Goal: Task Accomplishment & Management: Use online tool/utility

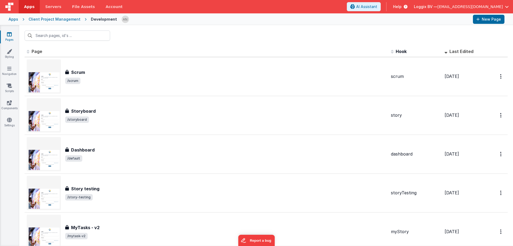
click at [29, 6] on span "Apps" at bounding box center [29, 6] width 10 height 5
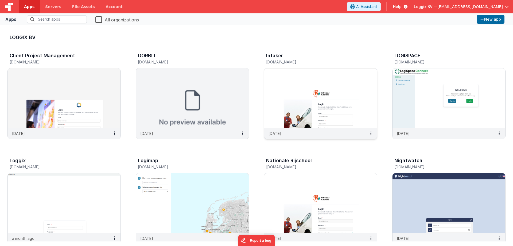
click at [299, 87] on img at bounding box center [320, 98] width 113 height 60
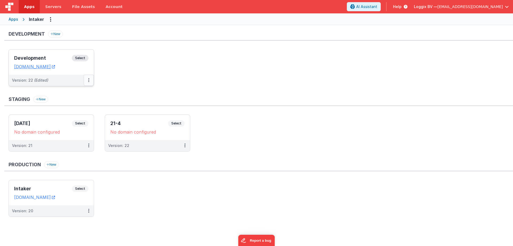
click at [87, 80] on button at bounding box center [89, 80] width 10 height 11
click at [75, 108] on link "Deploy..." at bounding box center [70, 112] width 47 height 10
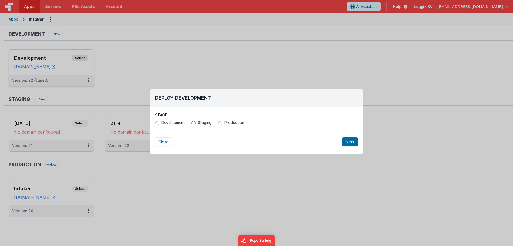
click at [179, 123] on span "Development" at bounding box center [173, 122] width 24 height 5
click at [159, 123] on input "Development" at bounding box center [157, 123] width 4 height 4
radio input "true"
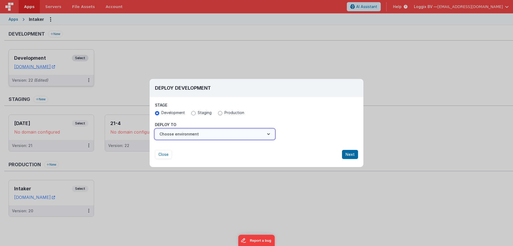
click at [183, 135] on button "Choose environment" at bounding box center [215, 134] width 120 height 10
click at [186, 147] on link "New Environment" at bounding box center [215, 147] width 120 height 10
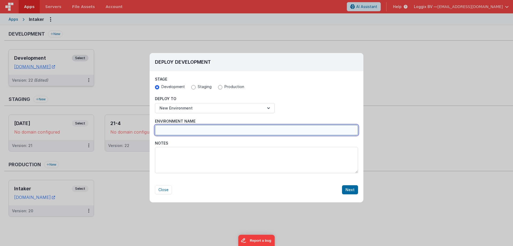
click at [194, 133] on input "Environment Name" at bounding box center [256, 130] width 203 height 10
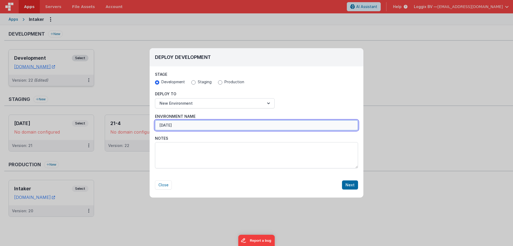
type input "[DATE]"
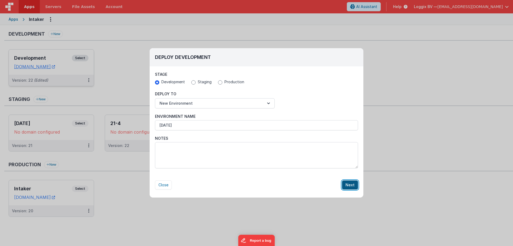
click at [347, 183] on button "Next" at bounding box center [350, 184] width 16 height 9
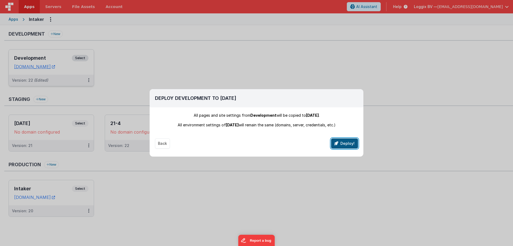
click at [334, 145] on button "Deploy!" at bounding box center [344, 143] width 27 height 10
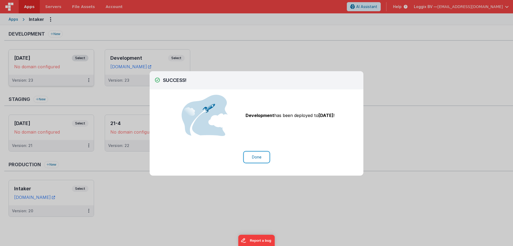
drag, startPoint x: 257, startPoint y: 157, endPoint x: 219, endPoint y: 96, distance: 71.6
click at [256, 155] on button "Done" at bounding box center [256, 157] width 25 height 10
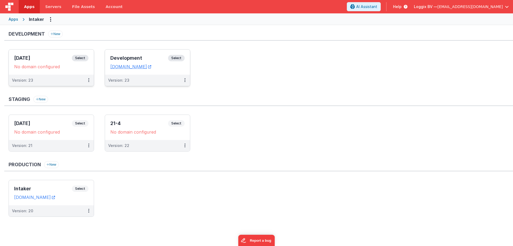
click at [178, 60] on span "Select" at bounding box center [176, 58] width 17 height 6
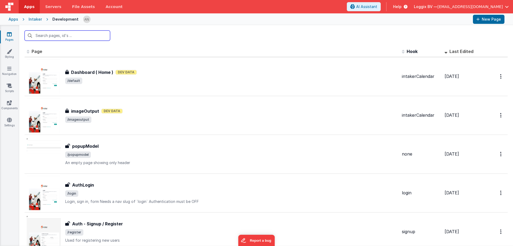
click at [47, 36] on input "text" at bounding box center [68, 35] width 86 height 10
type input "open"
click at [15, 33] on link "Pages" at bounding box center [9, 37] width 19 height 11
click at [32, 8] on span "Apps" at bounding box center [29, 6] width 10 height 5
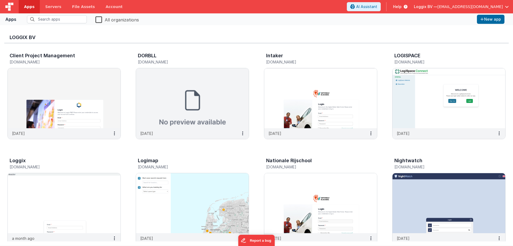
click at [458, 5] on span "[EMAIL_ADDRESS][DOMAIN_NAME]" at bounding box center [470, 6] width 65 height 5
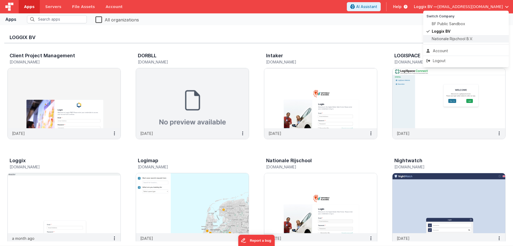
click at [441, 39] on span "Nationale Rijschool B.V." at bounding box center [452, 38] width 41 height 5
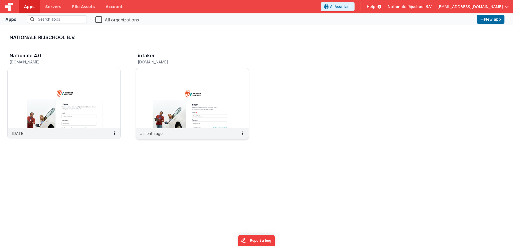
click at [220, 95] on img at bounding box center [192, 98] width 113 height 60
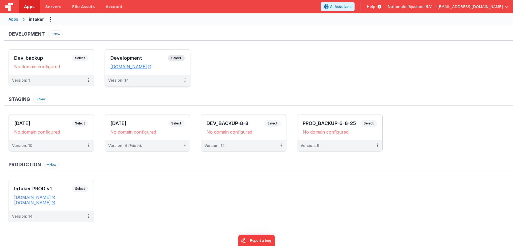
click at [180, 57] on span "Select" at bounding box center [176, 58] width 17 height 6
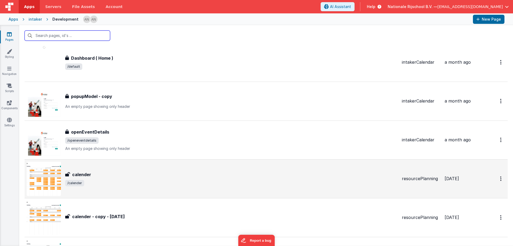
scroll to position [53, 0]
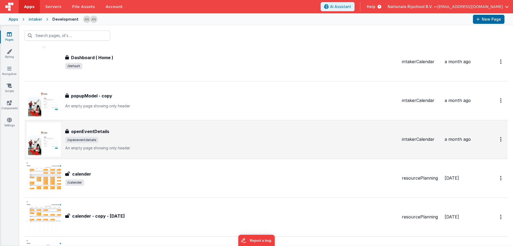
click at [126, 144] on div "openEventDetails openEventDetails /openeventdetails An empty page showing only …" at bounding box center [231, 139] width 332 height 22
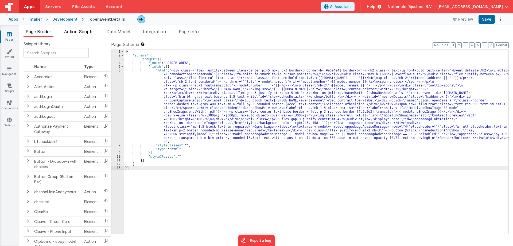
click at [69, 30] on span "Action Scripts" at bounding box center [78, 31] width 29 height 5
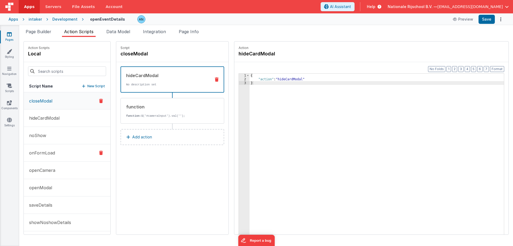
drag, startPoint x: 55, startPoint y: 171, endPoint x: 94, endPoint y: 146, distance: 46.4
click at [55, 171] on p "openCamera" at bounding box center [40, 170] width 29 height 6
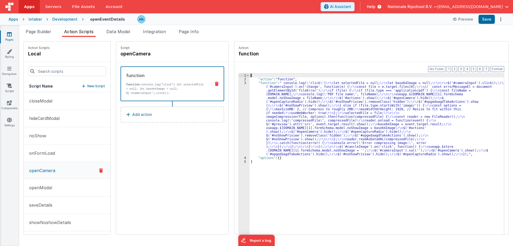
click at [240, 82] on div "3" at bounding box center [244, 118] width 11 height 75
click at [240, 83] on div "3" at bounding box center [244, 118] width 11 height 75
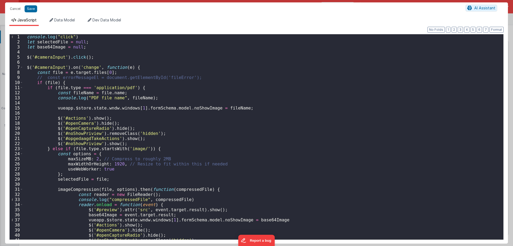
click at [192, 112] on div "console . log ( "click" ) let selectedFile = null ; let base64Image = null ; $ …" at bounding box center [261, 141] width 476 height 215
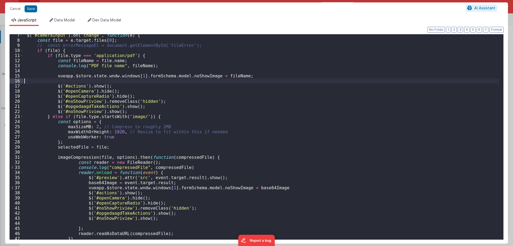
scroll to position [48, 0]
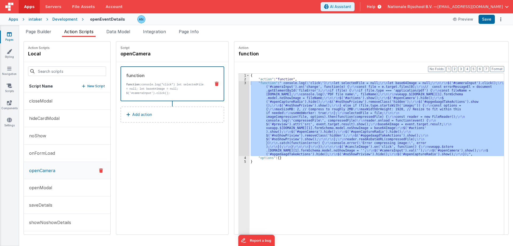
click at [288, 104] on div "{ "action" : "function" , "function" : " console.log( \" click \" ) \r\n let se…" at bounding box center [377, 161] width 254 height 177
click at [239, 84] on div "3" at bounding box center [244, 118] width 11 height 75
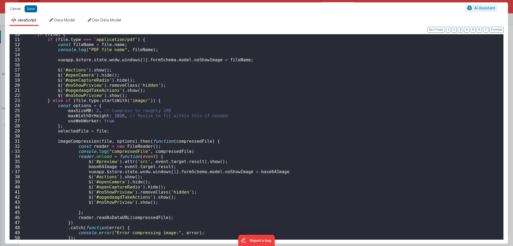
click at [15, 10] on button "Cancel" at bounding box center [15, 8] width 16 height 7
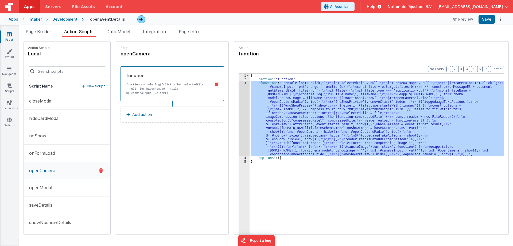
click at [12, 35] on link "Pages" at bounding box center [9, 37] width 19 height 11
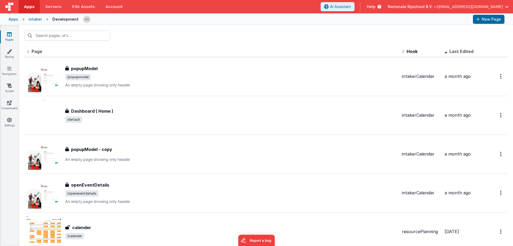
click at [281, 20] on div at bounding box center [276, 19] width 386 height 9
click at [262, 21] on div at bounding box center [276, 19] width 386 height 9
click at [243, 19] on div at bounding box center [276, 19] width 386 height 9
click at [244, 19] on div at bounding box center [276, 19] width 386 height 9
click at [274, 13] on header "Apps Servers File Assets Account Some FUTURE Slot AI Assistant Help Nationale R…" at bounding box center [256, 6] width 513 height 13
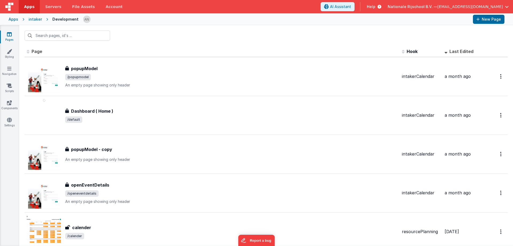
click at [277, 15] on div at bounding box center [276, 19] width 386 height 9
click at [13, 54] on link "Styling" at bounding box center [9, 54] width 19 height 11
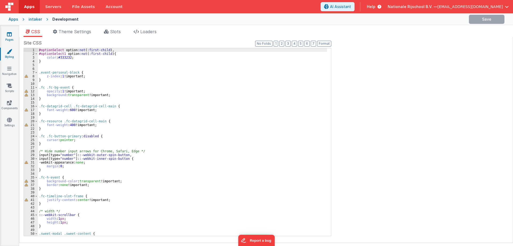
click at [15, 34] on link "Pages" at bounding box center [9, 37] width 19 height 11
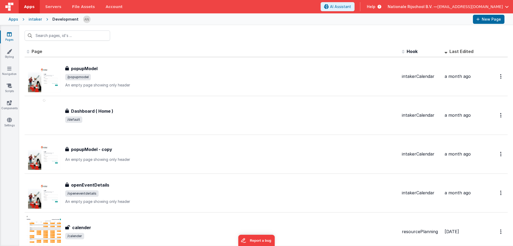
click at [170, 36] on div at bounding box center [266, 35] width 494 height 21
click at [175, 34] on div at bounding box center [266, 35] width 494 height 21
click at [249, 37] on div at bounding box center [266, 35] width 494 height 21
click at [271, 28] on div at bounding box center [266, 35] width 494 height 21
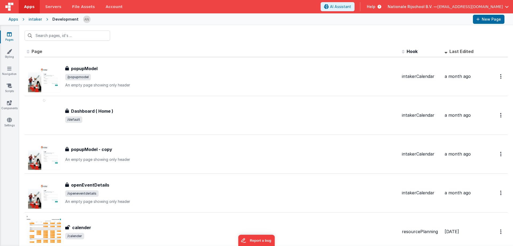
click at [181, 31] on div at bounding box center [266, 35] width 494 height 21
click at [261, 25] on div "Apps intaker Development New Page" at bounding box center [256, 19] width 513 height 12
click at [7, 122] on icon at bounding box center [9, 119] width 5 height 5
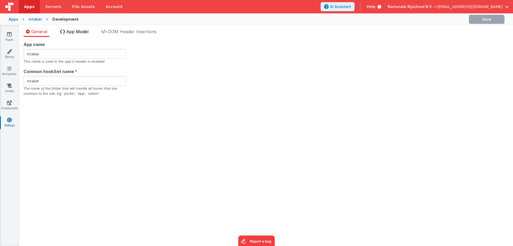
click at [83, 30] on span "App Model" at bounding box center [77, 31] width 22 height 5
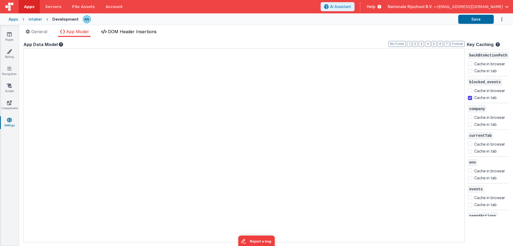
click at [114, 30] on span "DOM Header Insertions" at bounding box center [132, 31] width 49 height 5
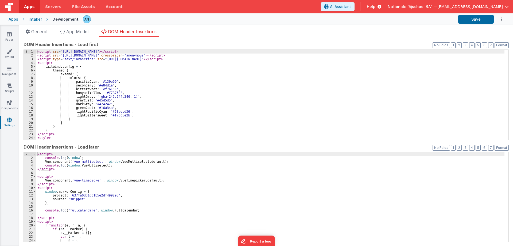
click at [93, 32] on ul "General App Model DOM Header Insertions" at bounding box center [266, 32] width 494 height 9
click at [38, 29] on span "General" at bounding box center [39, 31] width 16 height 5
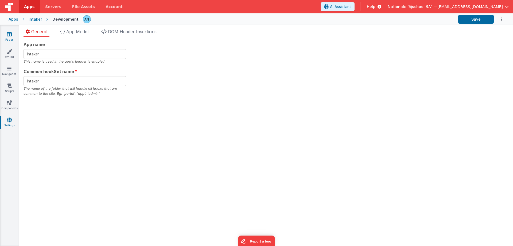
click at [12, 36] on link "Pages" at bounding box center [9, 37] width 19 height 11
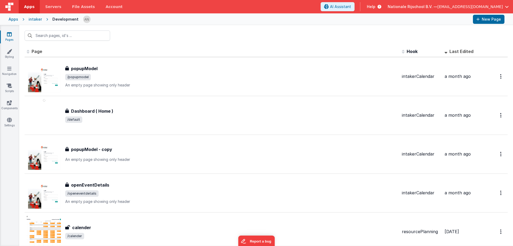
click at [162, 38] on div at bounding box center [266, 35] width 494 height 21
click at [179, 29] on div at bounding box center [266, 35] width 494 height 21
click at [160, 35] on div at bounding box center [266, 35] width 494 height 21
click at [155, 32] on div at bounding box center [266, 35] width 494 height 21
click at [154, 32] on div at bounding box center [266, 35] width 494 height 21
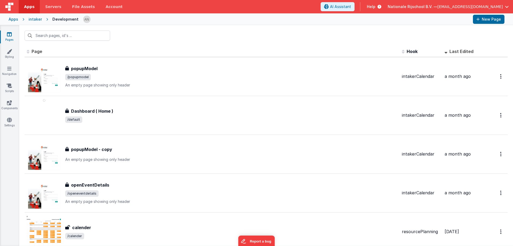
click at [154, 32] on div at bounding box center [266, 35] width 494 height 21
click at [154, 33] on div at bounding box center [266, 35] width 494 height 21
click at [280, 33] on div at bounding box center [266, 35] width 494 height 21
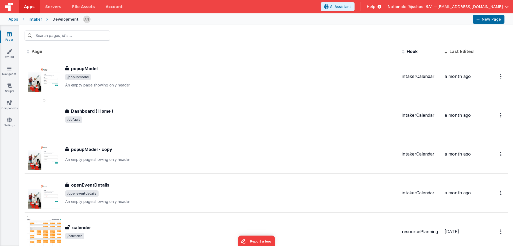
click at [250, 33] on div at bounding box center [266, 35] width 494 height 21
click at [249, 33] on div at bounding box center [266, 35] width 494 height 21
click at [249, 29] on div at bounding box center [266, 35] width 494 height 21
click at [249, 28] on div at bounding box center [266, 35] width 494 height 21
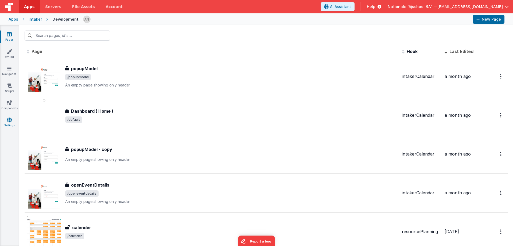
click at [11, 126] on link "Settings" at bounding box center [9, 122] width 19 height 11
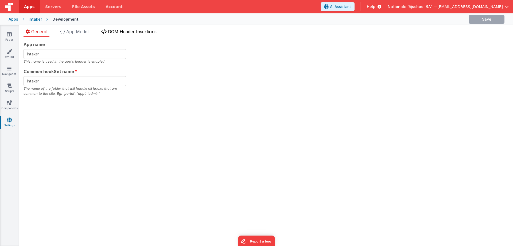
click at [141, 31] on span "DOM Header Insertions" at bounding box center [132, 31] width 49 height 5
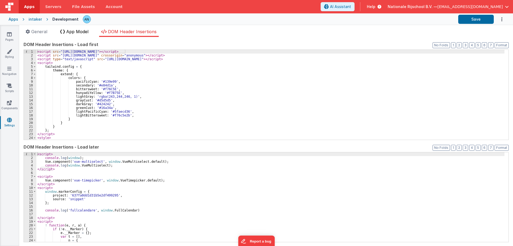
click at [75, 36] on li "App Model" at bounding box center [74, 32] width 33 height 9
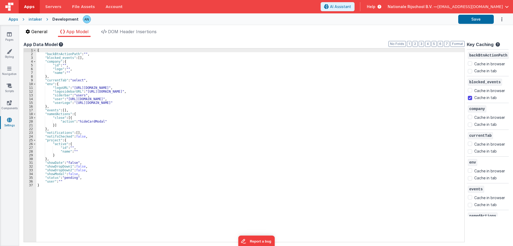
click at [37, 34] on li "General" at bounding box center [37, 32] width 26 height 9
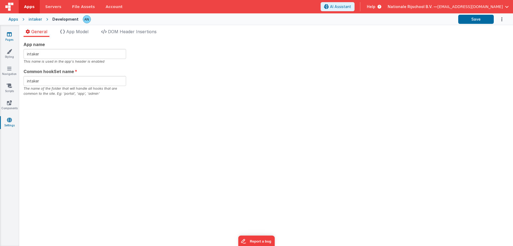
click at [10, 38] on link "Pages" at bounding box center [9, 37] width 19 height 11
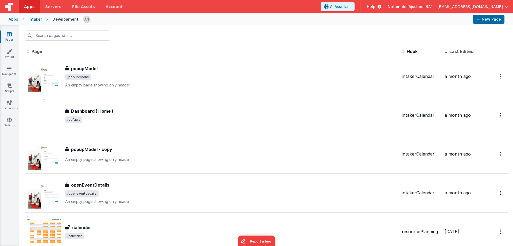
click at [162, 34] on div at bounding box center [266, 35] width 494 height 21
click at [162, 33] on div at bounding box center [266, 35] width 494 height 21
click at [9, 136] on div "Pages Styling Navigation Scripts Components Settings" at bounding box center [9, 135] width 19 height 220
click at [123, 32] on div at bounding box center [266, 35] width 494 height 21
click at [15, 58] on link "Styling" at bounding box center [9, 54] width 19 height 11
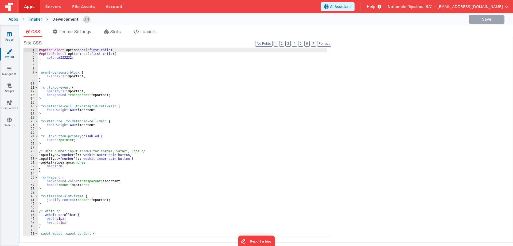
click at [12, 38] on link "Pages" at bounding box center [9, 37] width 19 height 11
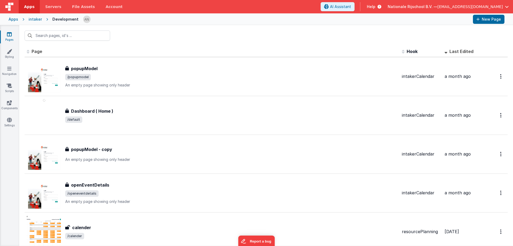
click at [471, 5] on span "[EMAIL_ADDRESS][DOMAIN_NAME]" at bounding box center [470, 6] width 65 height 5
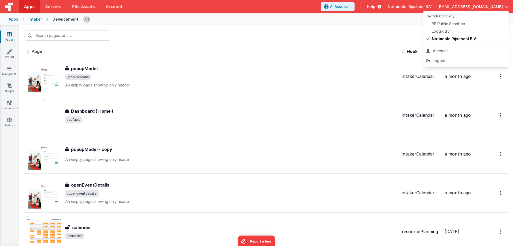
click at [324, 31] on button at bounding box center [256, 123] width 513 height 246
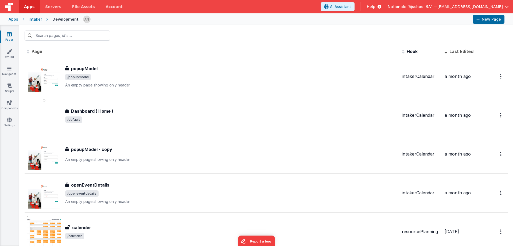
click at [277, 19] on div at bounding box center [276, 19] width 386 height 9
click at [13, 122] on link "Settings" at bounding box center [9, 122] width 19 height 11
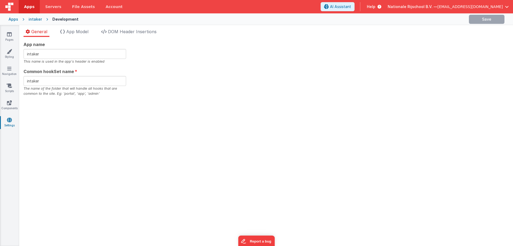
click at [228, 26] on div "General App Model DOM Header Insertions App name intaker This name is used in t…" at bounding box center [266, 135] width 494 height 220
click at [8, 36] on icon at bounding box center [9, 34] width 5 height 5
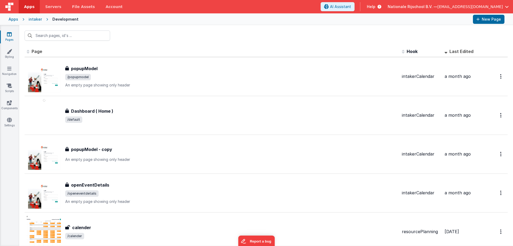
click at [164, 38] on div at bounding box center [266, 35] width 494 height 21
click at [200, 35] on div at bounding box center [266, 35] width 494 height 21
click at [203, 32] on div at bounding box center [266, 35] width 494 height 21
click at [249, 24] on div "Apps intaker Development New Page" at bounding box center [256, 19] width 513 height 12
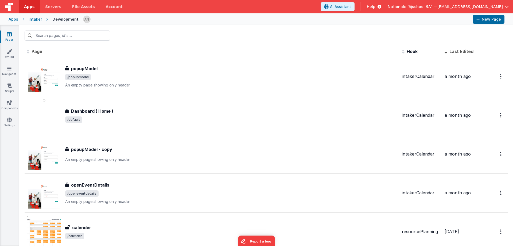
click at [249, 24] on div at bounding box center [276, 19] width 386 height 9
click at [232, 29] on div at bounding box center [266, 35] width 494 height 21
click at [268, 36] on div at bounding box center [266, 35] width 494 height 21
click at [270, 27] on div at bounding box center [266, 35] width 494 height 21
click at [270, 30] on div at bounding box center [266, 35] width 494 height 21
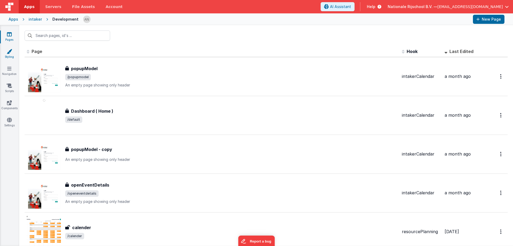
click at [8, 54] on link "Styling" at bounding box center [9, 54] width 19 height 11
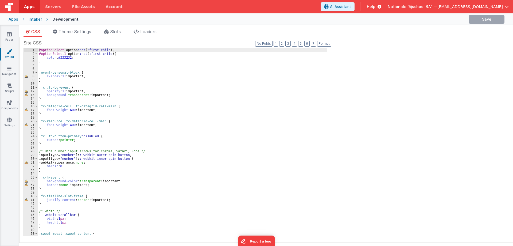
click at [64, 86] on div "#optionSelect option :not ( :first-child ), #optionSelect1 option :not ( :first…" at bounding box center [182, 145] width 289 height 195
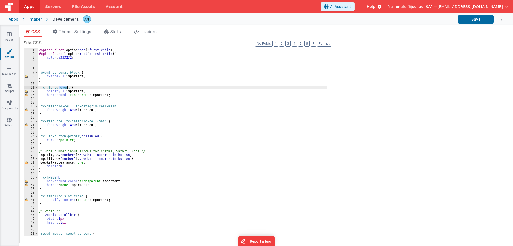
click at [63, 87] on div "#optionSelect option :not ( :first-child ), #optionSelect1 option :not ( :first…" at bounding box center [182, 145] width 289 height 195
click at [63, 89] on div "#optionSelect option :not ( :first-child ), #optionSelect1 option :not ( :first…" at bounding box center [182, 141] width 289 height 187
drag, startPoint x: 63, startPoint y: 89, endPoint x: 42, endPoint y: 88, distance: 20.3
click at [42, 88] on div "#optionSelect option :not ( :first-child ), #optionSelect1 option :not ( :first…" at bounding box center [182, 145] width 289 height 195
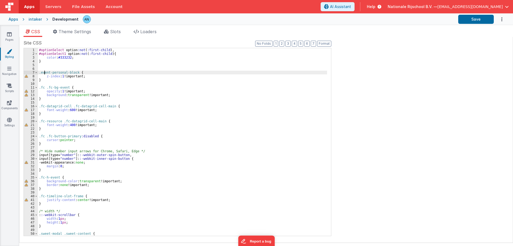
click at [44, 71] on div "#optionSelect option :not ( :first-child ), #optionSelect1 option :not ( :first…" at bounding box center [182, 145] width 289 height 195
drag, startPoint x: 44, startPoint y: 71, endPoint x: 74, endPoint y: 72, distance: 30.2
click at [74, 72] on div "#optionSelect option :not ( :first-child ), #optionSelect1 option :not ( :first…" at bounding box center [182, 145] width 289 height 195
click at [74, 72] on div "#optionSelect option :not ( :first-child ), #optionSelect1 option :not ( :first…" at bounding box center [182, 141] width 289 height 187
drag, startPoint x: 74, startPoint y: 72, endPoint x: 47, endPoint y: 74, distance: 27.0
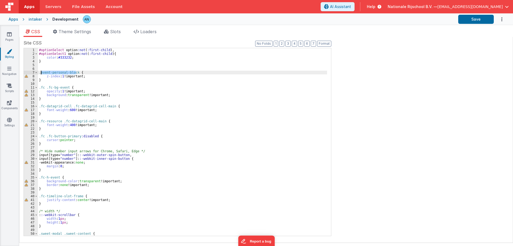
click at [47, 74] on div "#optionSelect option :not ( :first-child ), #optionSelect1 option :not ( :first…" at bounding box center [182, 145] width 289 height 195
click at [47, 74] on div "#optionSelect option :not ( :first-child ), #optionSelect1 option :not ( :first…" at bounding box center [182, 141] width 289 height 187
drag, startPoint x: 47, startPoint y: 74, endPoint x: 69, endPoint y: 73, distance: 21.9
click at [69, 73] on div "#optionSelect option :not ( :first-child ), #optionSelect1 option :not ( :first…" at bounding box center [182, 145] width 289 height 195
click at [69, 73] on div "#optionSelect option :not ( :first-child ), #optionSelect1 option :not ( :first…" at bounding box center [182, 141] width 289 height 187
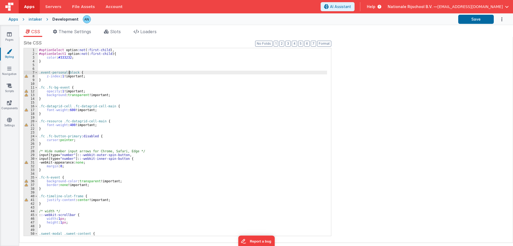
click at [42, 121] on div "#optionSelect option :not ( :first-child ), #optionSelect1 option :not ( :first…" at bounding box center [182, 145] width 289 height 195
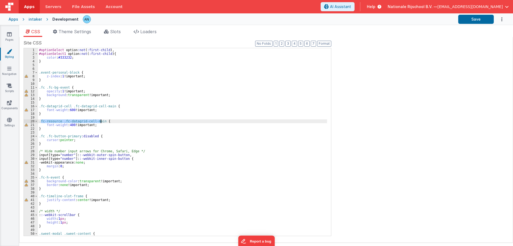
drag, startPoint x: 42, startPoint y: 121, endPoint x: 95, endPoint y: 120, distance: 52.9
click at [95, 120] on div "#optionSelect option :not ( :first-child ), #optionSelect1 option :not ( :first…" at bounding box center [182, 145] width 289 height 195
click at [95, 120] on div "#optionSelect option :not ( :first-child ), #optionSelect1 option :not ( :first…" at bounding box center [182, 141] width 289 height 187
drag, startPoint x: 95, startPoint y: 120, endPoint x: 43, endPoint y: 121, distance: 51.9
click at [43, 121] on div "#optionSelect option :not ( :first-child ), #optionSelect1 option :not ( :first…" at bounding box center [182, 145] width 289 height 195
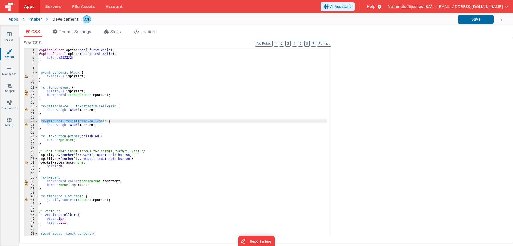
click at [47, 150] on div "#optionSelect option :not ( :first-child ), #optionSelect1 option :not ( :first…" at bounding box center [182, 145] width 289 height 195
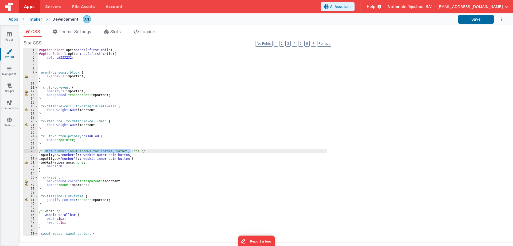
drag, startPoint x: 47, startPoint y: 150, endPoint x: 127, endPoint y: 152, distance: 80.7
click at [127, 152] on div "#optionSelect option :not ( :first-child ), #optionSelect1 option :not ( :first…" at bounding box center [182, 145] width 289 height 195
click at [127, 152] on div "#optionSelect option :not ( :first-child ), #optionSelect1 option :not ( :first…" at bounding box center [182, 141] width 289 height 187
drag, startPoint x: 127, startPoint y: 152, endPoint x: 47, endPoint y: 150, distance: 80.2
click at [47, 150] on div "#optionSelect option :not ( :first-child ), #optionSelect1 option :not ( :first…" at bounding box center [182, 145] width 289 height 195
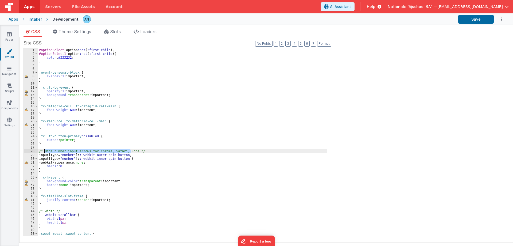
click at [47, 150] on div "#optionSelect option :not ( :first-child ), #optionSelect1 option :not ( :first…" at bounding box center [182, 141] width 289 height 187
drag, startPoint x: 47, startPoint y: 150, endPoint x: 125, endPoint y: 150, distance: 78.3
click at [125, 150] on div "#optionSelect option :not ( :first-child ), #optionSelect1 option :not ( :first…" at bounding box center [182, 145] width 289 height 195
click at [125, 150] on div "#optionSelect option :not ( :first-child ), #optionSelect1 option :not ( :first…" at bounding box center [182, 141] width 289 height 187
drag, startPoint x: 125, startPoint y: 150, endPoint x: 49, endPoint y: 151, distance: 76.4
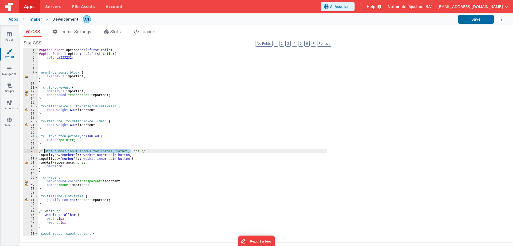
click at [49, 151] on div "#optionSelect option :not ( :first-child ), #optionSelect1 option :not ( :first…" at bounding box center [182, 145] width 289 height 195
click at [49, 151] on div "#optionSelect option :not ( :first-child ), #optionSelect1 option :not ( :first…" at bounding box center [182, 141] width 289 height 187
drag, startPoint x: 49, startPoint y: 151, endPoint x: 124, endPoint y: 150, distance: 75.4
click at [124, 150] on div "#optionSelect option :not ( :first-child ), #optionSelect1 option :not ( :first…" at bounding box center [182, 145] width 289 height 195
click at [126, 150] on div "#optionSelect option :not ( :first-child ), #optionSelect1 option :not ( :first…" at bounding box center [182, 145] width 289 height 195
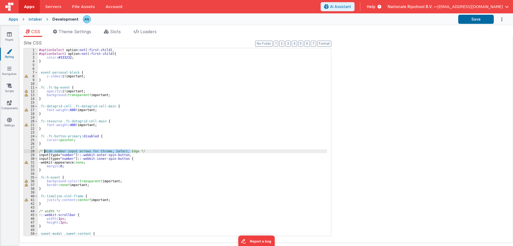
drag, startPoint x: 126, startPoint y: 150, endPoint x: 49, endPoint y: 151, distance: 77.5
click at [49, 151] on div "#optionSelect option :not ( :first-child ), #optionSelect1 option :not ( :first…" at bounding box center [182, 145] width 289 height 195
click at [49, 151] on div "#optionSelect option :not ( :first-child ), #optionSelect1 option :not ( :first…" at bounding box center [182, 141] width 289 height 187
click at [49, 151] on div "#optionSelect option :not ( :first-child ), #optionSelect1 option :not ( :first…" at bounding box center [182, 145] width 289 height 195
drag, startPoint x: 49, startPoint y: 151, endPoint x: 127, endPoint y: 149, distance: 78.9
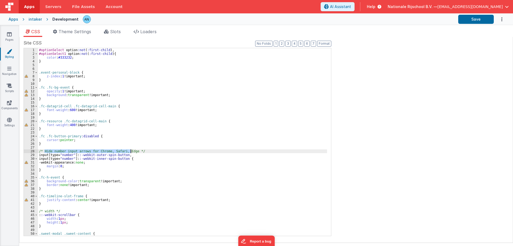
click at [127, 149] on div "#optionSelect option :not ( :first-child ), #optionSelect1 option :not ( :first…" at bounding box center [182, 145] width 289 height 195
click at [127, 149] on div "#optionSelect option :not ( :first-child ), #optionSelect1 option :not ( :first…" at bounding box center [182, 141] width 289 height 187
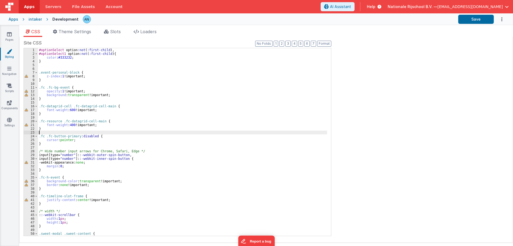
drag, startPoint x: 162, startPoint y: 130, endPoint x: 159, endPoint y: 129, distance: 3.1
click at [162, 130] on div "#optionSelect option :not ( :first-child ), #optionSelect1 option :not ( :first…" at bounding box center [182, 145] width 289 height 195
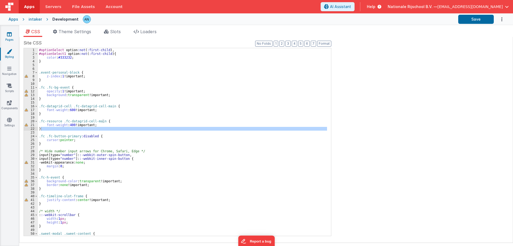
click at [6, 35] on link "Pages" at bounding box center [9, 37] width 19 height 11
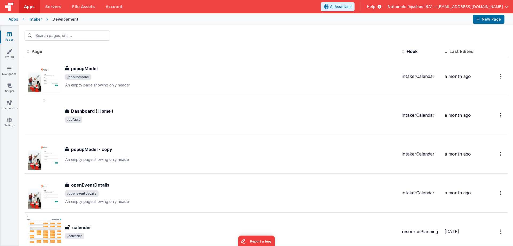
click at [124, 39] on div at bounding box center [266, 35] width 494 height 21
click at [9, 122] on icon at bounding box center [9, 119] width 5 height 5
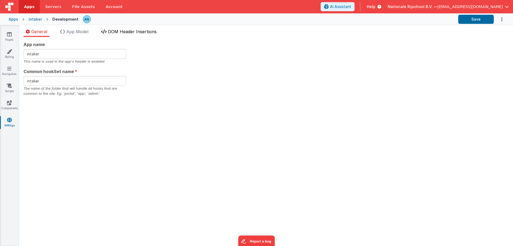
click at [126, 32] on span "DOM Header Insertions" at bounding box center [132, 31] width 49 height 5
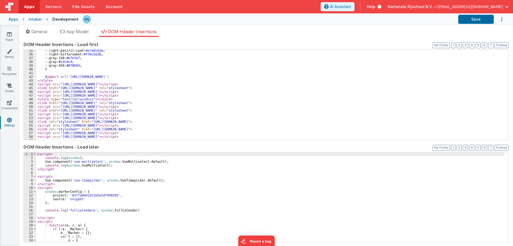
scroll to position [138, 0]
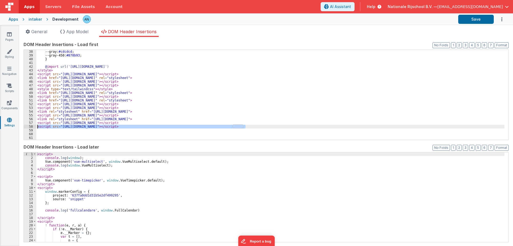
drag, startPoint x: 228, startPoint y: 123, endPoint x: 35, endPoint y: 127, distance: 193.3
click at [35, 127] on div "38 39 40 41 42 43 44 45 46 47 48 49 50 51 52 53 54 55 56 57 58 59 60 61 --gray:…" at bounding box center [266, 94] width 485 height 90
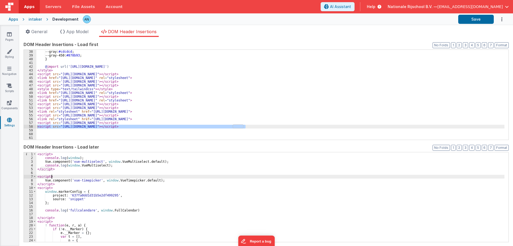
click at [125, 177] on div "< script > console . log ( window ) ; Vue . component ( 'vue-multiselect' , win…" at bounding box center [270, 200] width 468 height 97
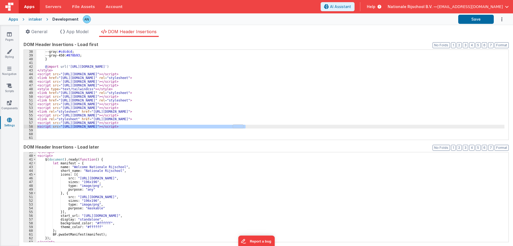
scroll to position [146, 0]
click at [123, 81] on div "--gray: #cdcdcd ; --gray-450: #878b93 ; } @ import url( '[URL][DOMAIN_NAME]' ) …" at bounding box center [270, 98] width 468 height 97
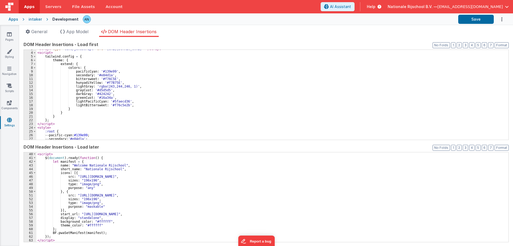
scroll to position [0, 0]
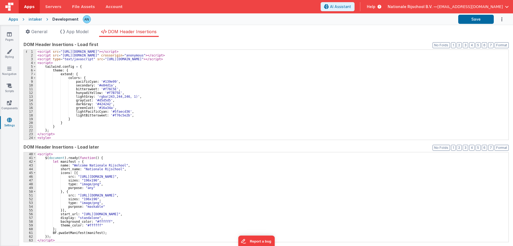
click at [11, 30] on div "Pages Styling Navigation Scripts Components Settings" at bounding box center [9, 135] width 19 height 220
click at [11, 36] on icon at bounding box center [9, 34] width 5 height 5
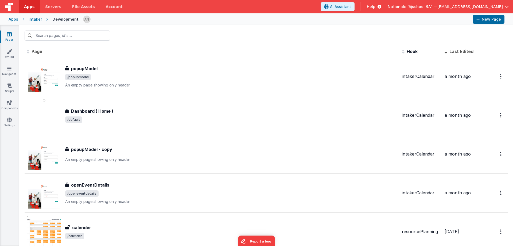
click at [425, 9] on span "Nationale Rijschool B.V. —" at bounding box center [413, 6] width 50 height 5
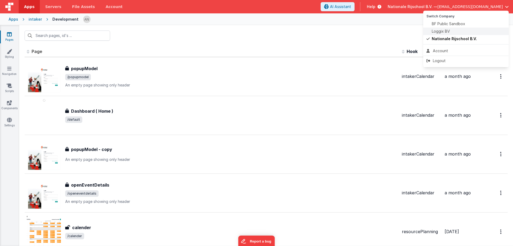
click at [432, 31] on span at bounding box center [429, 31] width 5 height 5
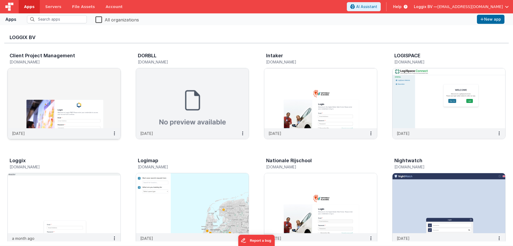
click at [100, 111] on img at bounding box center [64, 98] width 113 height 60
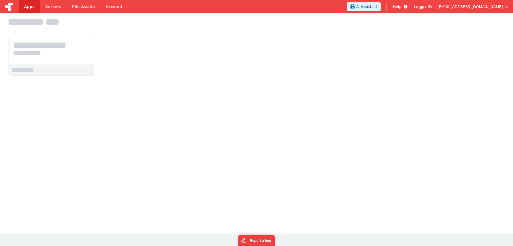
click at [30, 5] on span "Apps" at bounding box center [29, 6] width 10 height 5
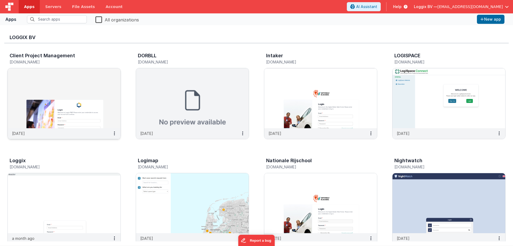
click at [62, 101] on img at bounding box center [64, 98] width 113 height 60
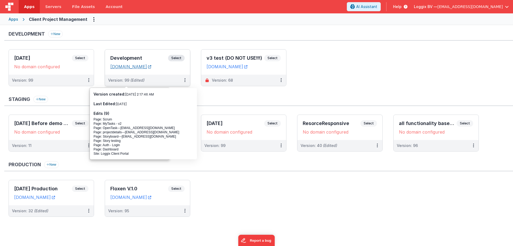
click at [131, 67] on link "[DOMAIN_NAME]" at bounding box center [130, 66] width 41 height 5
